Goal: Task Accomplishment & Management: Use online tool/utility

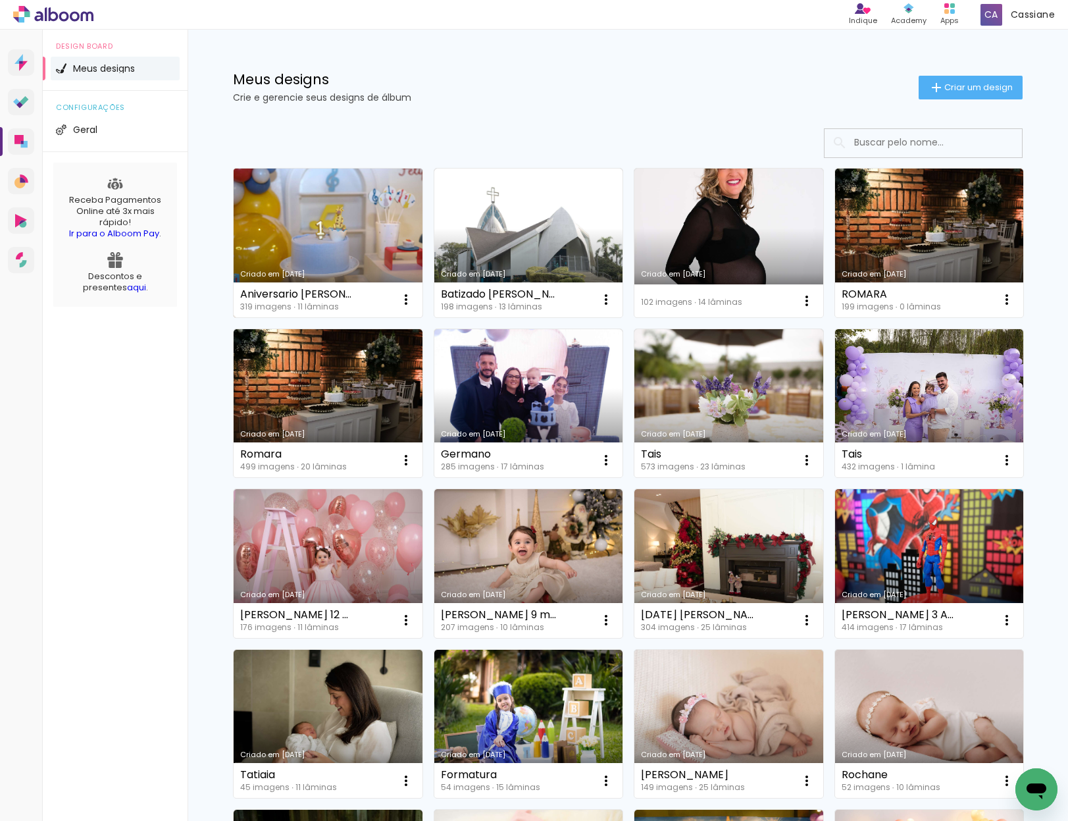
click at [366, 237] on link "Criado em [DATE]" at bounding box center [328, 242] width 189 height 149
click at [332, 249] on link "Criado em [DATE]" at bounding box center [328, 242] width 189 height 149
